Goal: Information Seeking & Learning: Learn about a topic

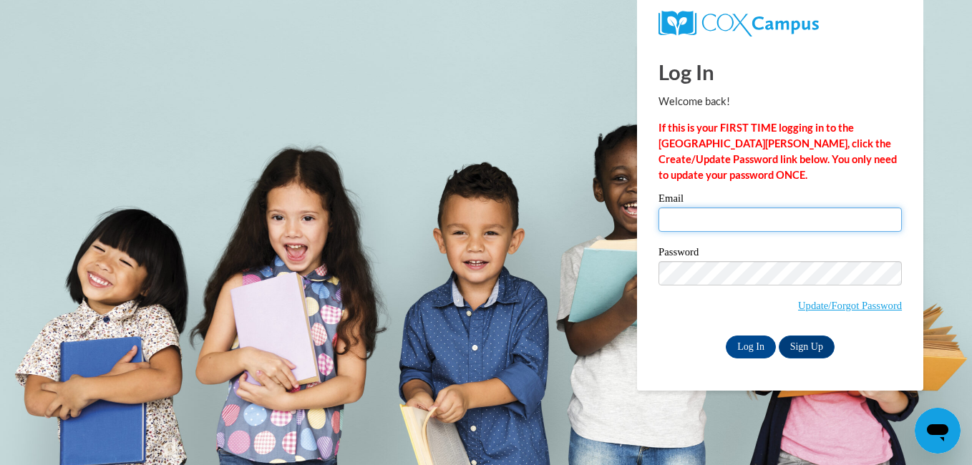
click at [757, 226] on input "Email" at bounding box center [780, 220] width 243 height 24
type input "dixiona1966@gmail.com"
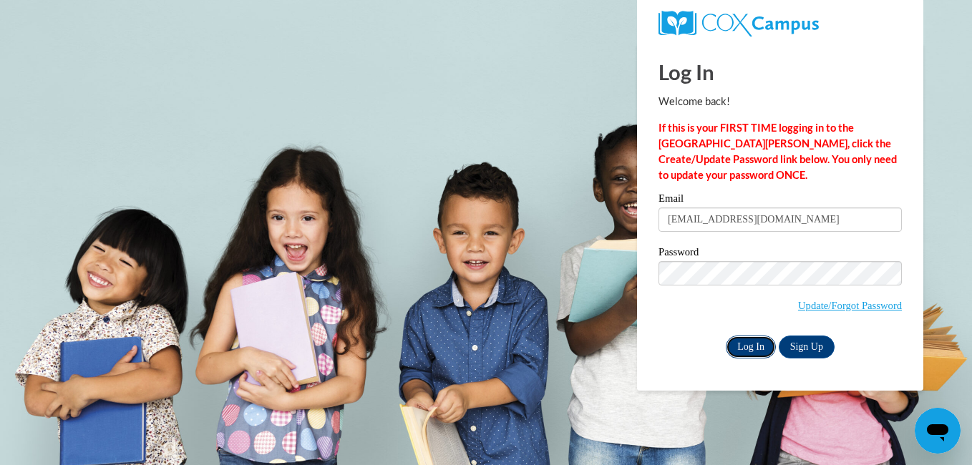
click at [747, 346] on input "Log In" at bounding box center [751, 347] width 50 height 23
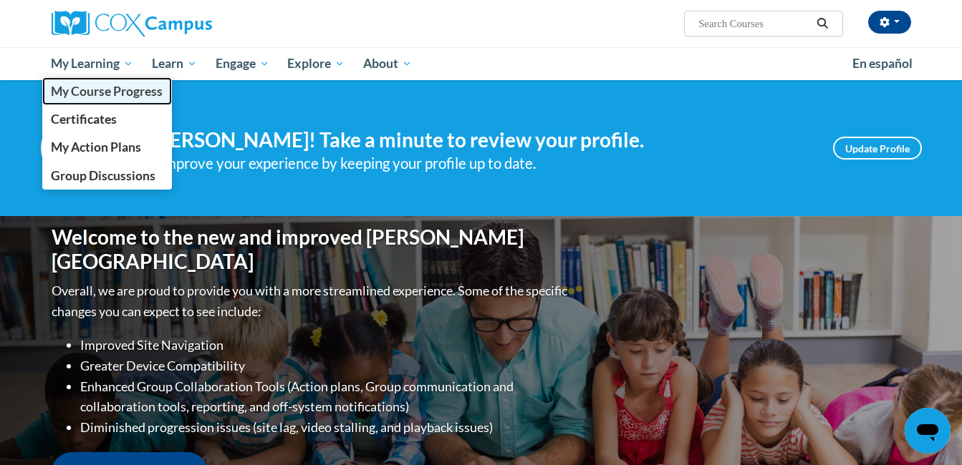
click at [104, 98] on span "My Course Progress" at bounding box center [107, 91] width 112 height 15
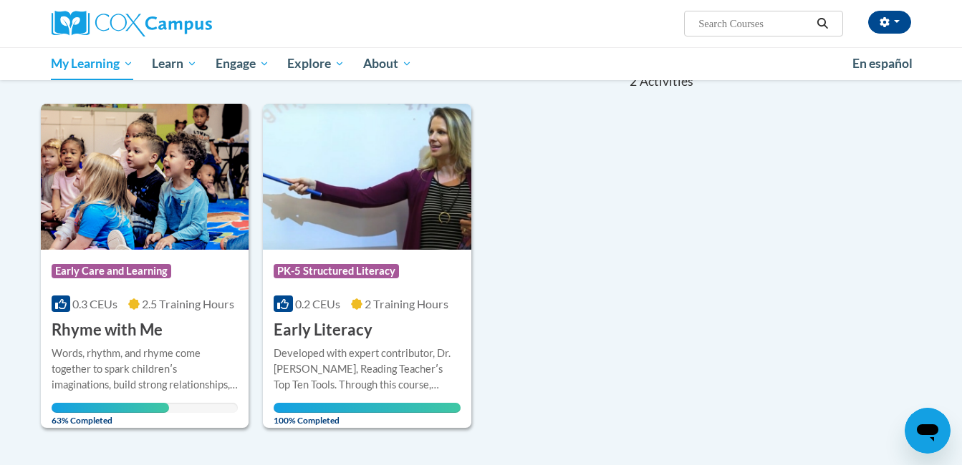
scroll to position [163, 0]
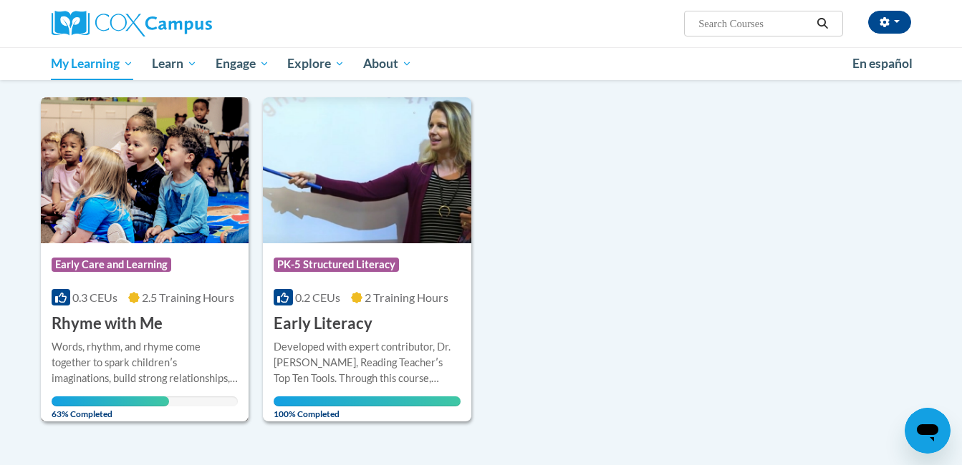
click at [155, 193] on img at bounding box center [145, 170] width 208 height 146
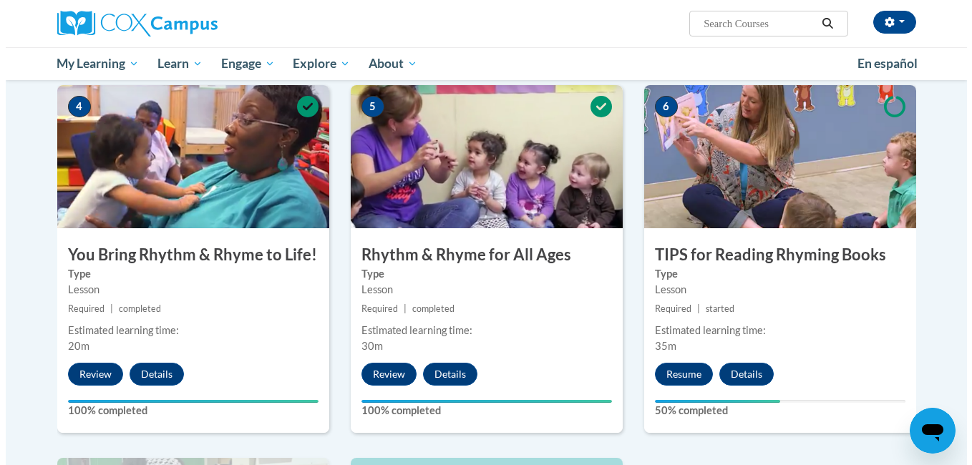
scroll to position [708, 0]
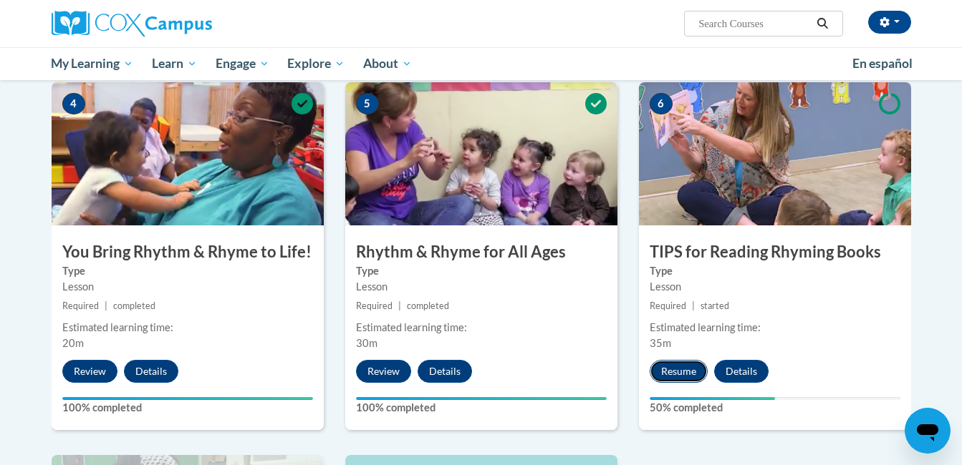
click at [687, 370] on button "Resume" at bounding box center [679, 371] width 58 height 23
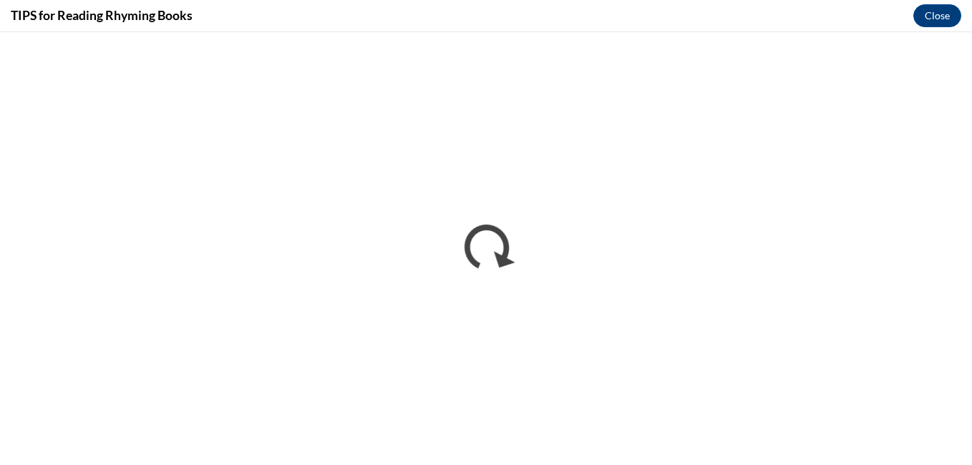
scroll to position [0, 0]
click at [725, 27] on div "TIPS for Reading Rhyming Books Close" at bounding box center [486, 16] width 972 height 32
